Goal: Task Accomplishment & Management: Manage account settings

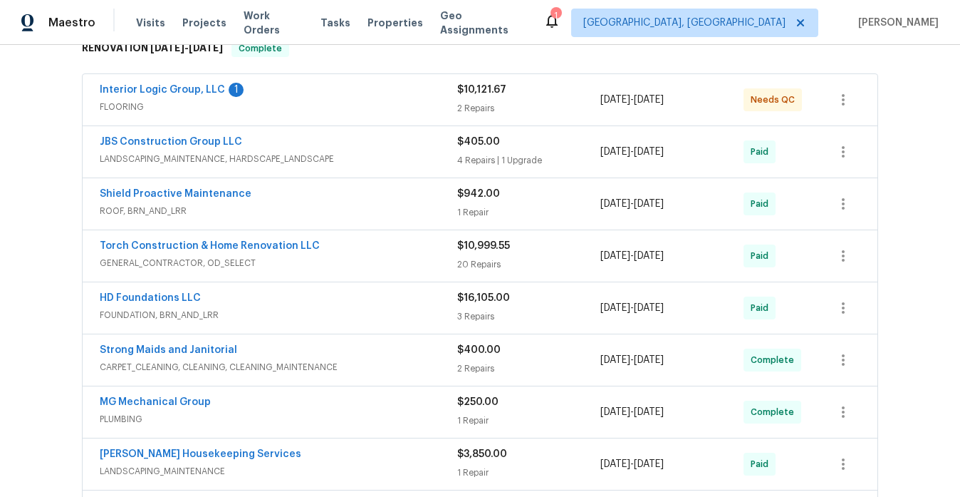
scroll to position [249, 0]
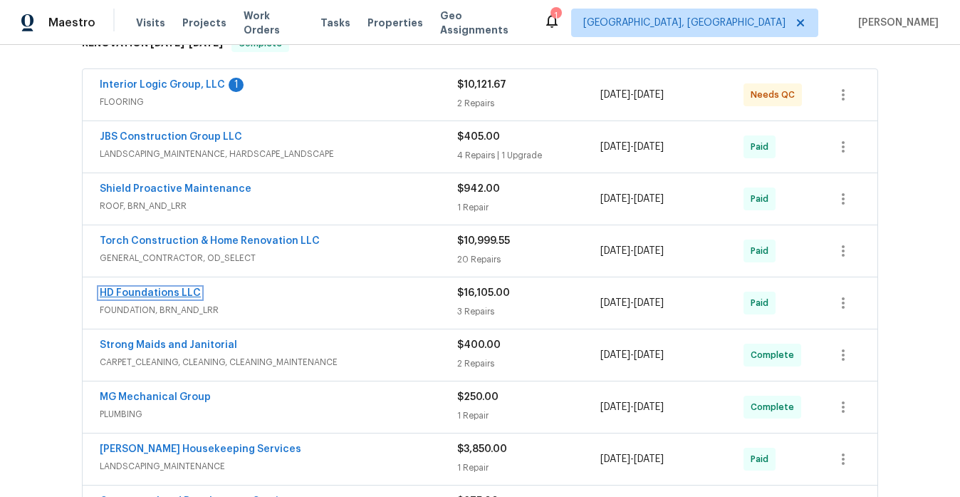
click at [180, 290] on link "HD Foundations LLC" at bounding box center [150, 293] width 101 height 10
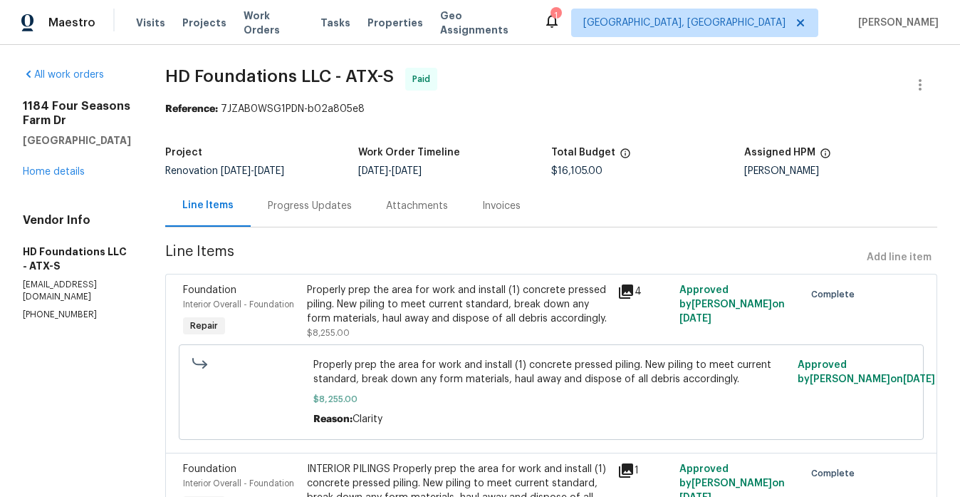
click at [509, 211] on div "Invoices" at bounding box center [501, 206] width 38 height 14
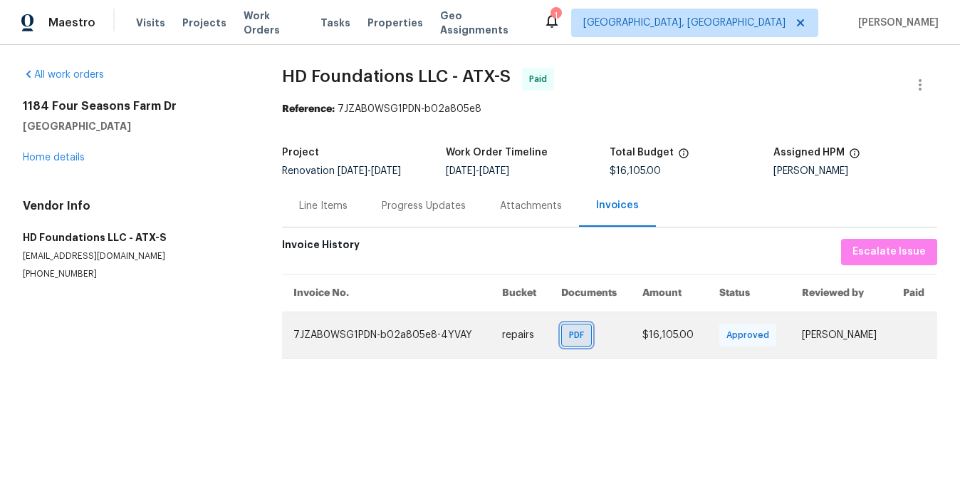
click at [569, 341] on span "PDF" at bounding box center [579, 335] width 21 height 14
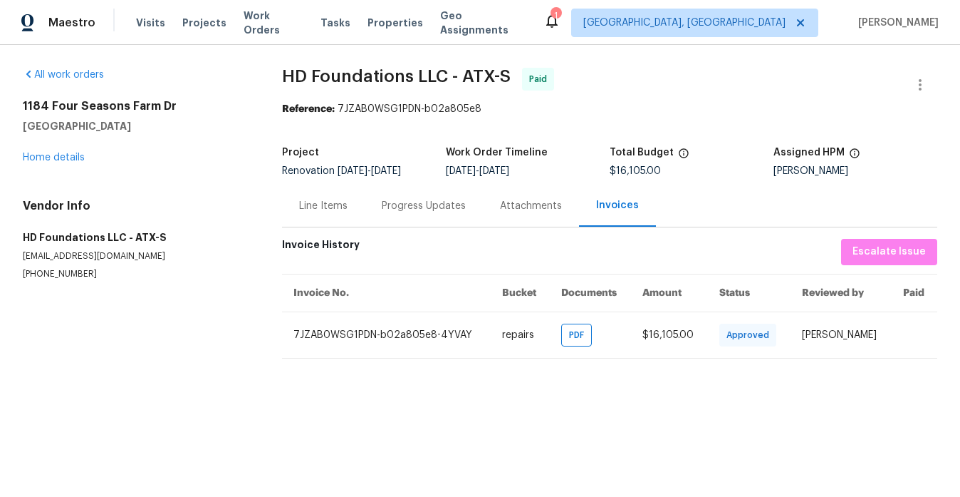
click at [526, 201] on div "Attachments" at bounding box center [531, 206] width 62 height 14
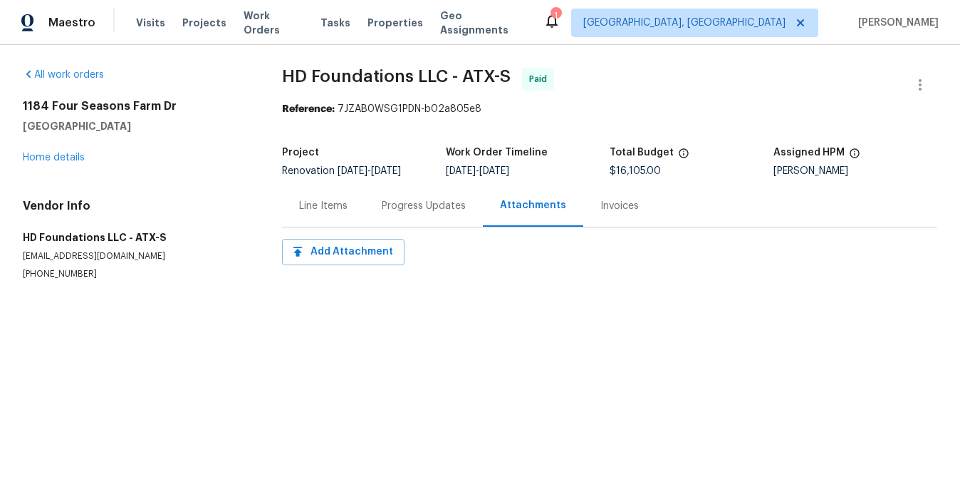
click at [336, 200] on div "Line Items" at bounding box center [323, 206] width 48 height 14
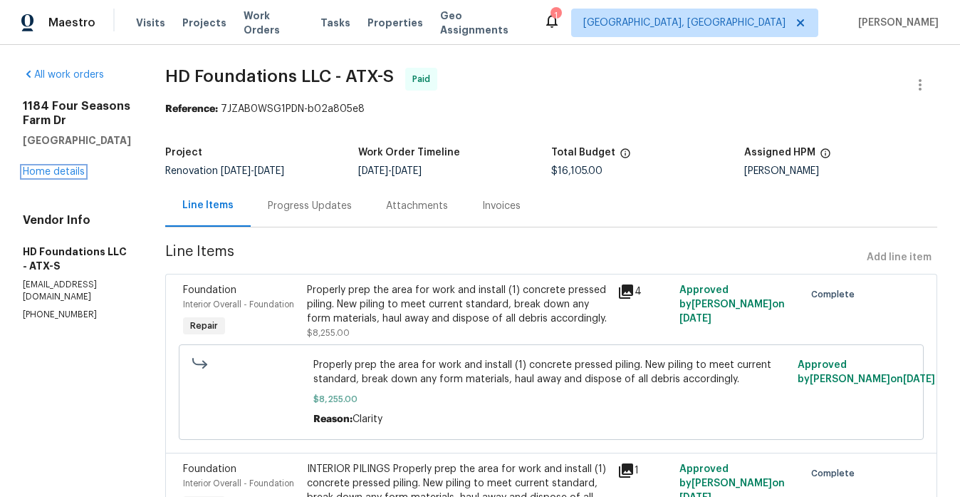
click at [53, 166] on div "[STREET_ADDRESS][PERSON_NAME] Home details" at bounding box center [77, 139] width 108 height 80
click at [59, 174] on link "Home details" at bounding box center [54, 172] width 62 height 10
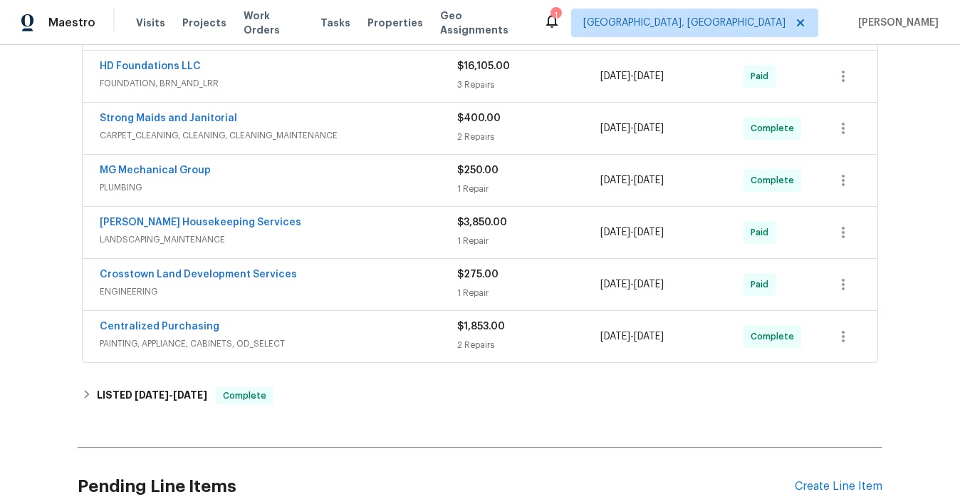
scroll to position [477, 0]
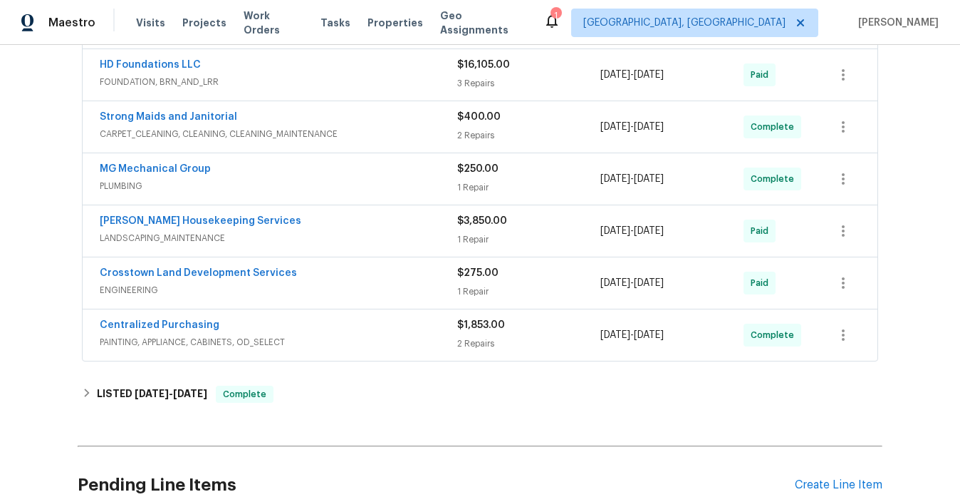
click at [310, 279] on div "Crosstown Land Development Services" at bounding box center [279, 274] width 358 height 17
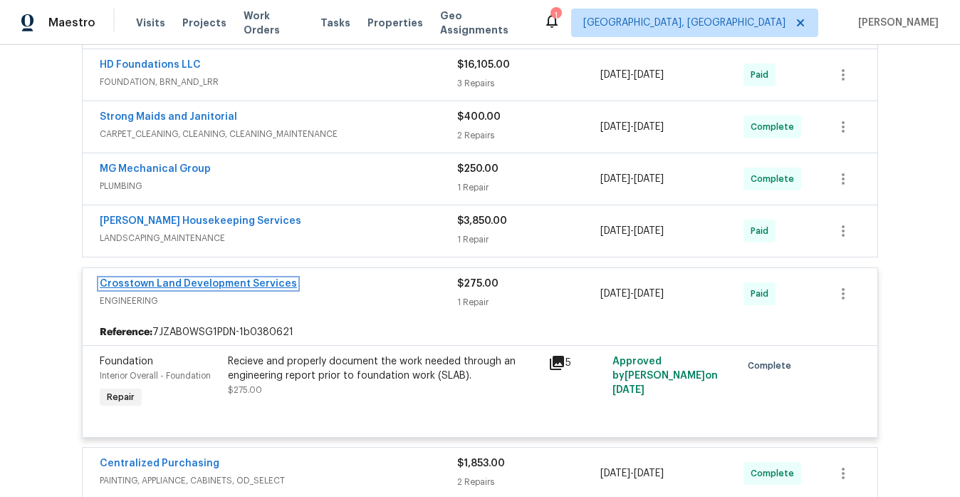
click at [253, 286] on link "Crosstown Land Development Services" at bounding box center [198, 284] width 197 height 10
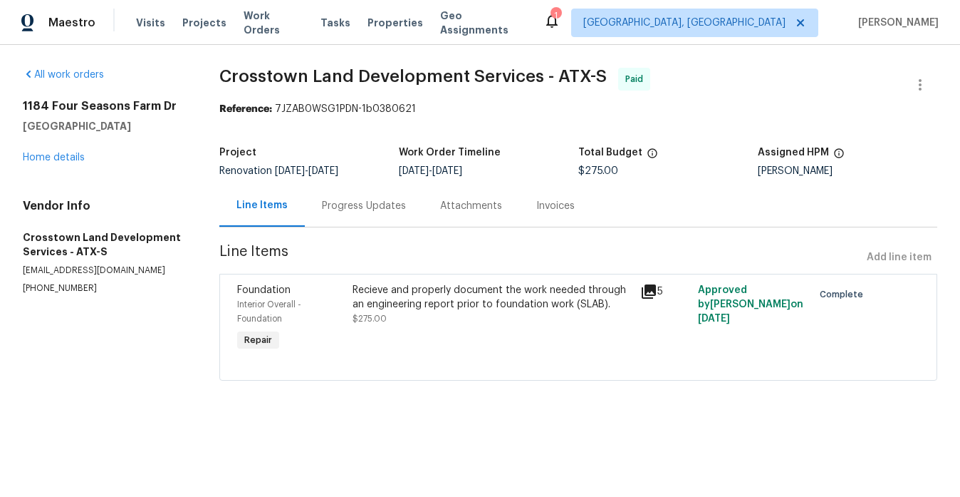
click at [646, 294] on icon at bounding box center [649, 291] width 14 height 14
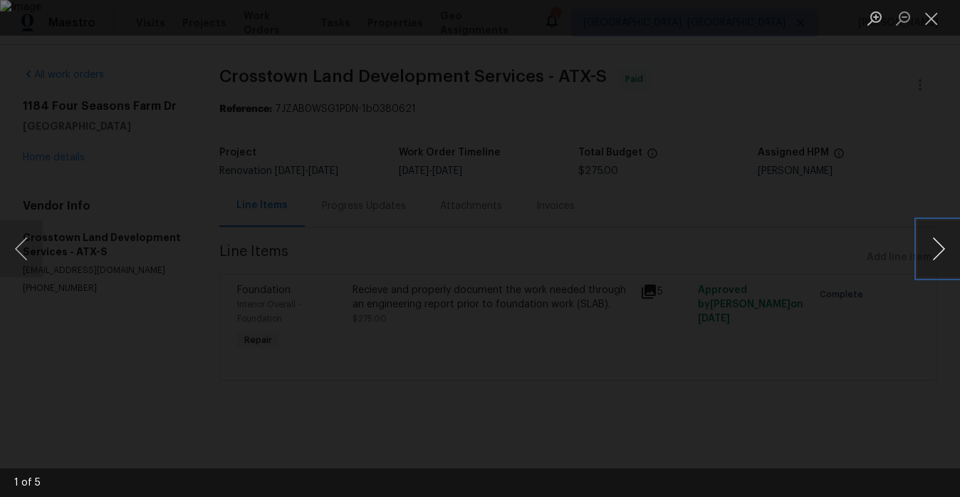
click at [928, 254] on button "Next image" at bounding box center [939, 248] width 43 height 57
click at [903, 218] on div "Lightbox" at bounding box center [480, 248] width 960 height 497
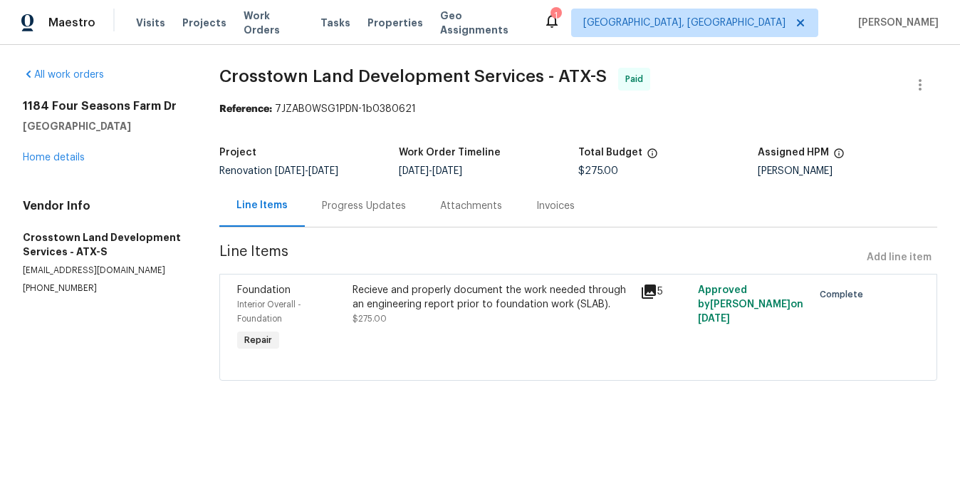
click at [537, 204] on div "Invoices" at bounding box center [556, 206] width 38 height 14
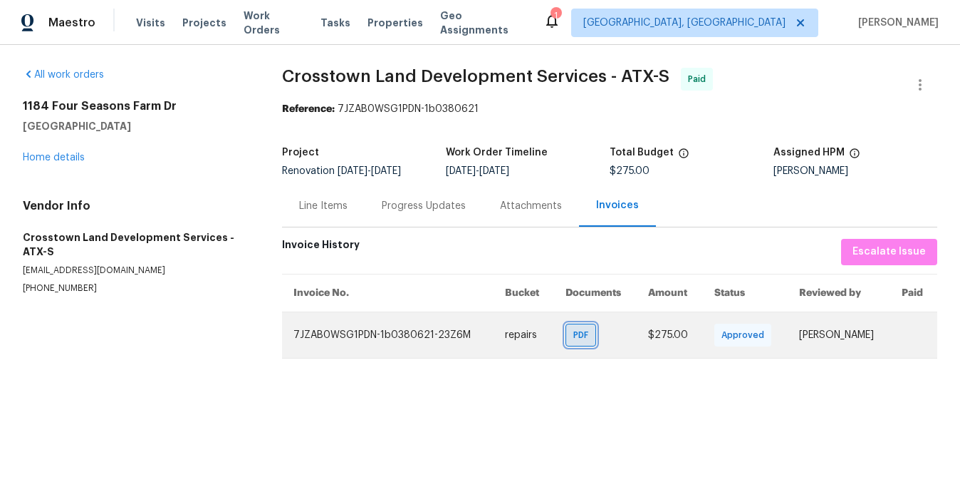
click at [574, 337] on span "PDF" at bounding box center [584, 335] width 21 height 14
